Goal: Check status: Check status

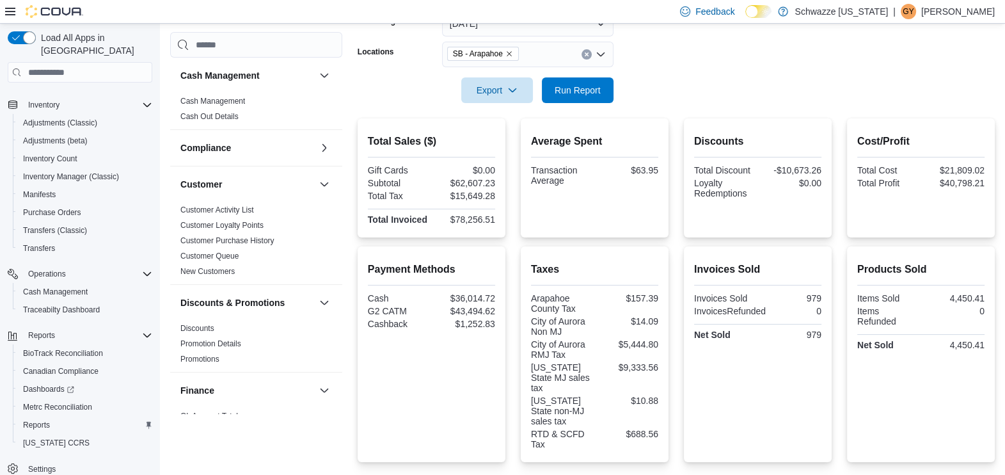
scroll to position [210, 0]
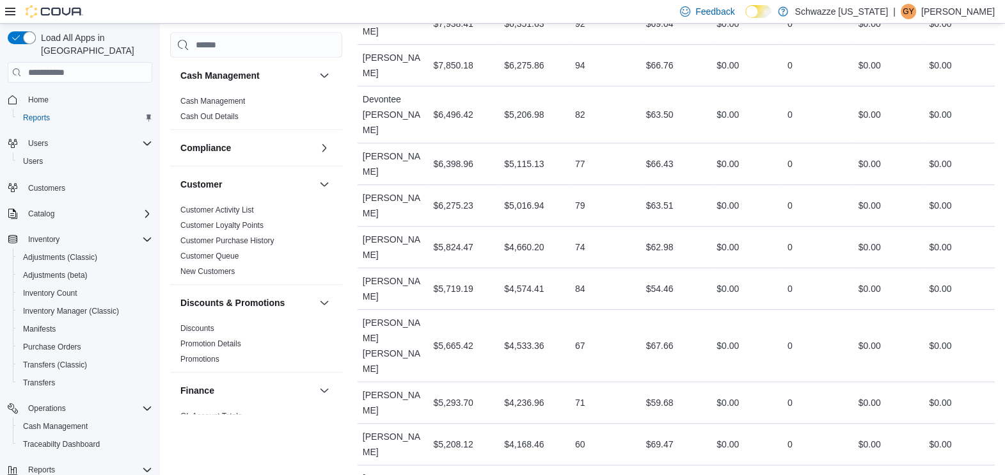
scroll to position [781, 0]
